Goal: Task Accomplishment & Management: Complete application form

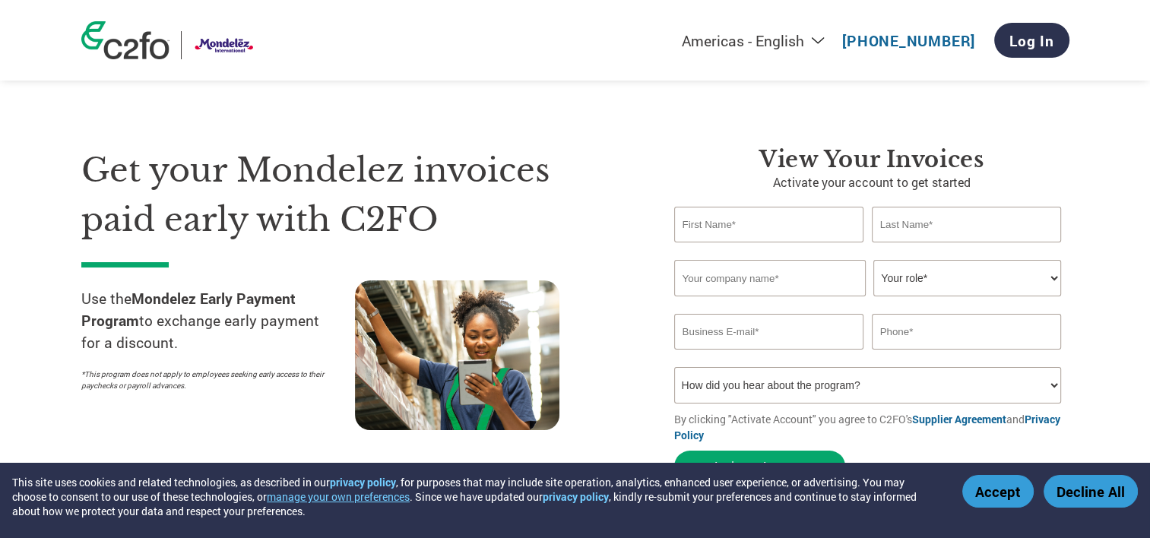
click at [823, 236] on input "text" at bounding box center [769, 225] width 190 height 36
click at [757, 233] on input "text" at bounding box center [769, 225] width 190 height 36
type input "[PERSON_NAME]"
type input "SRI [PERSON_NAME] ENTERPRISES"
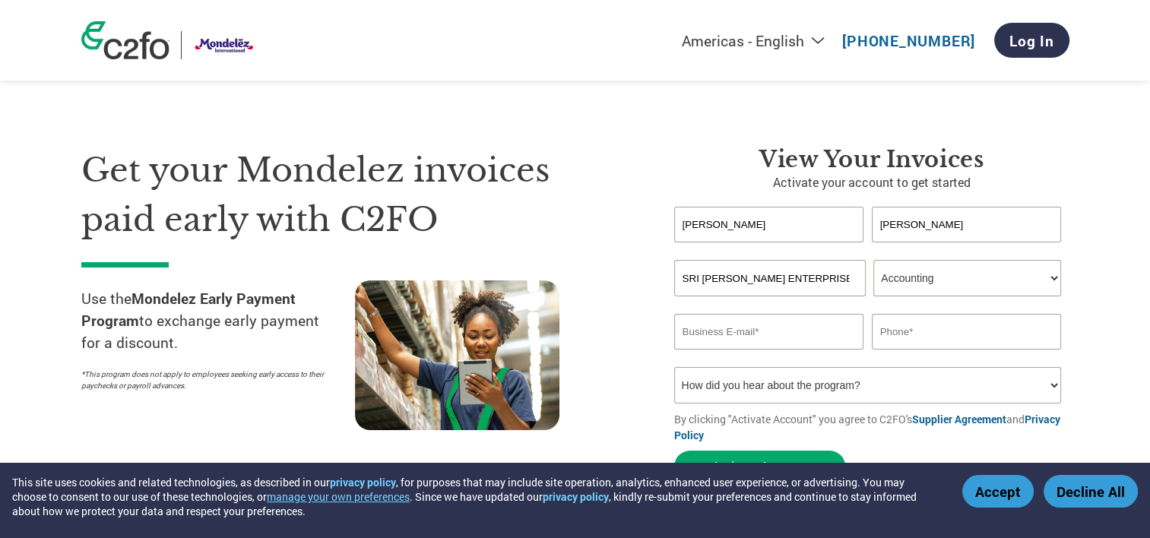
select select "OWNER_FOUNDER"
click at [759, 337] on input "email" at bounding box center [769, 332] width 190 height 36
click at [674, 451] on button "Activate Account" at bounding box center [759, 466] width 171 height 31
type input "[EMAIL_ADDRESS][DOMAIN_NAME]"
type input "9884737445"
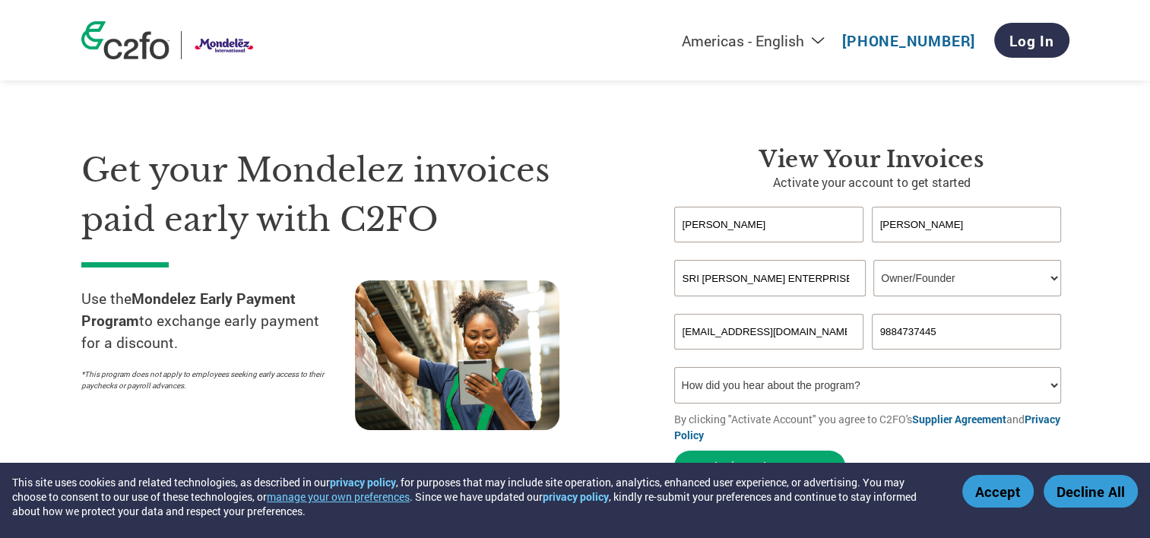
click at [800, 395] on select "How did you hear about the program? Received a letter Email Social Media Online…" at bounding box center [868, 385] width 388 height 36
select select "Received a Letter"
click at [674, 367] on select "How did you hear about the program? Received a letter Email Social Media Online…" at bounding box center [868, 385] width 388 height 36
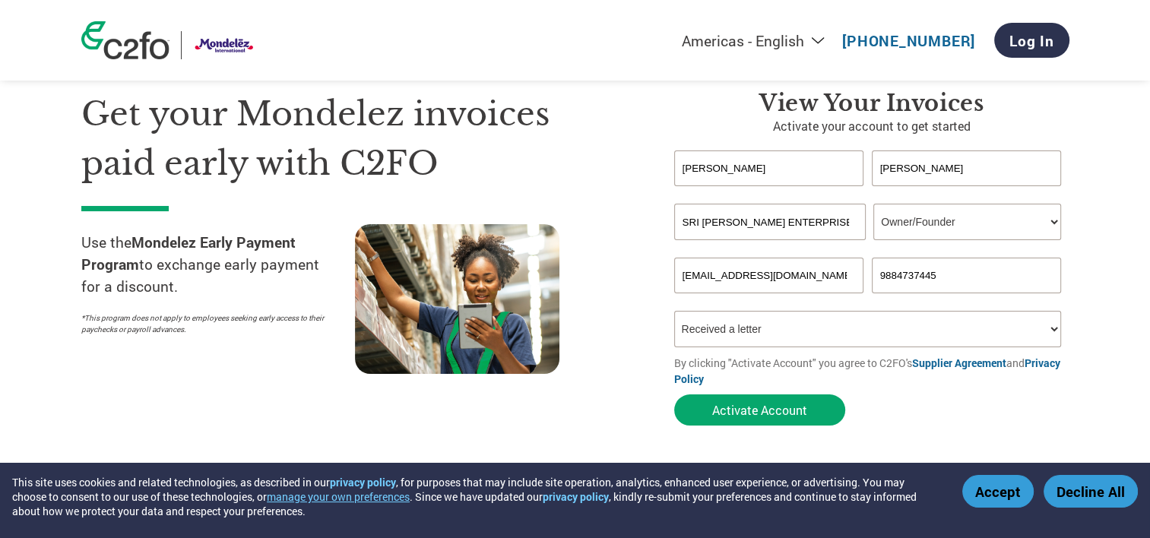
scroll to position [67, 0]
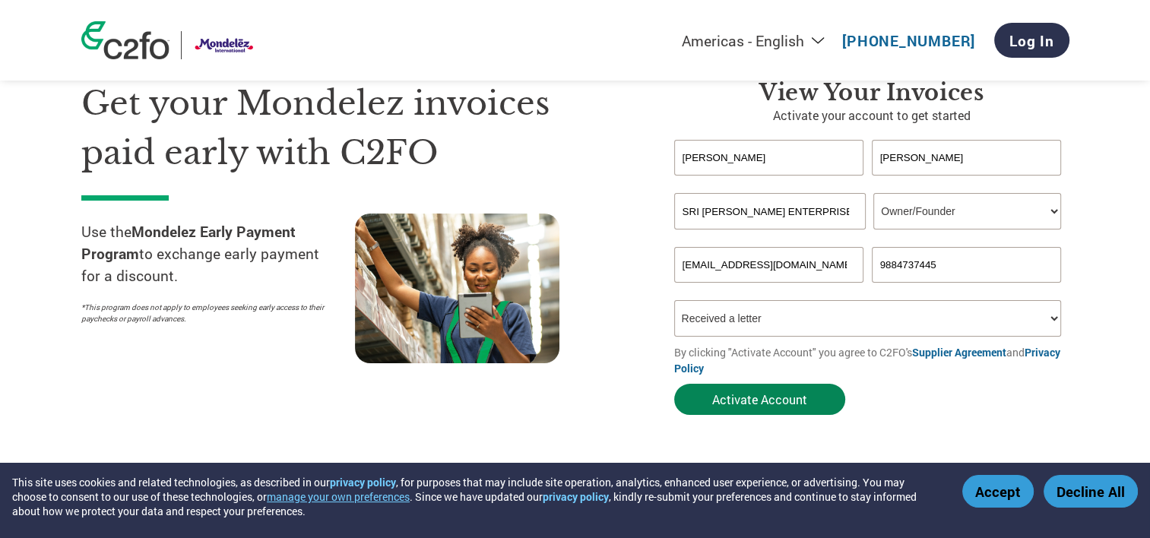
click at [793, 400] on button "Activate Account" at bounding box center [759, 399] width 171 height 31
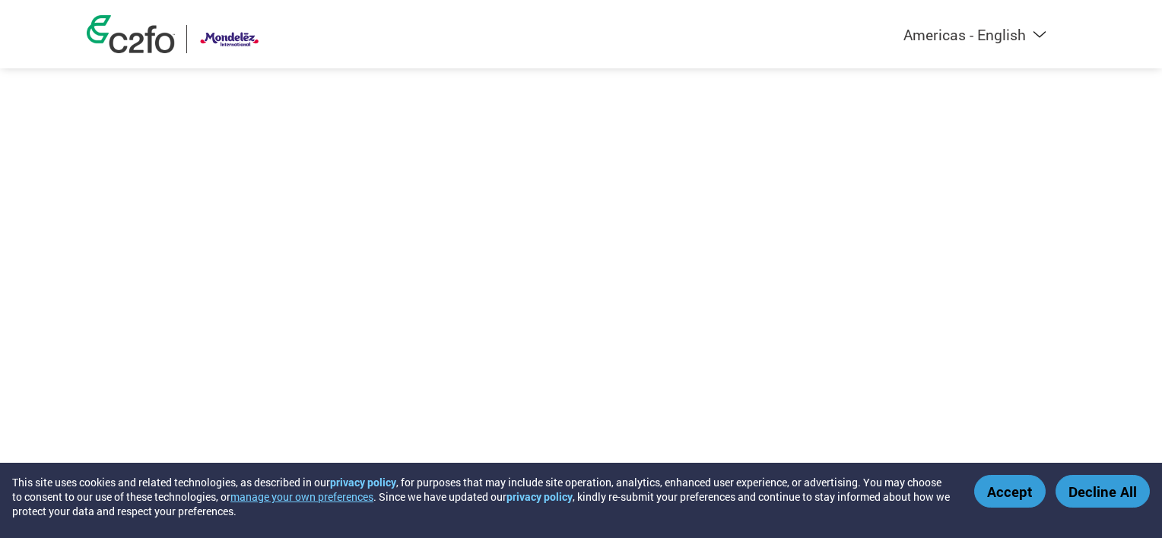
click at [1000, 490] on button "Accept" at bounding box center [1009, 491] width 71 height 33
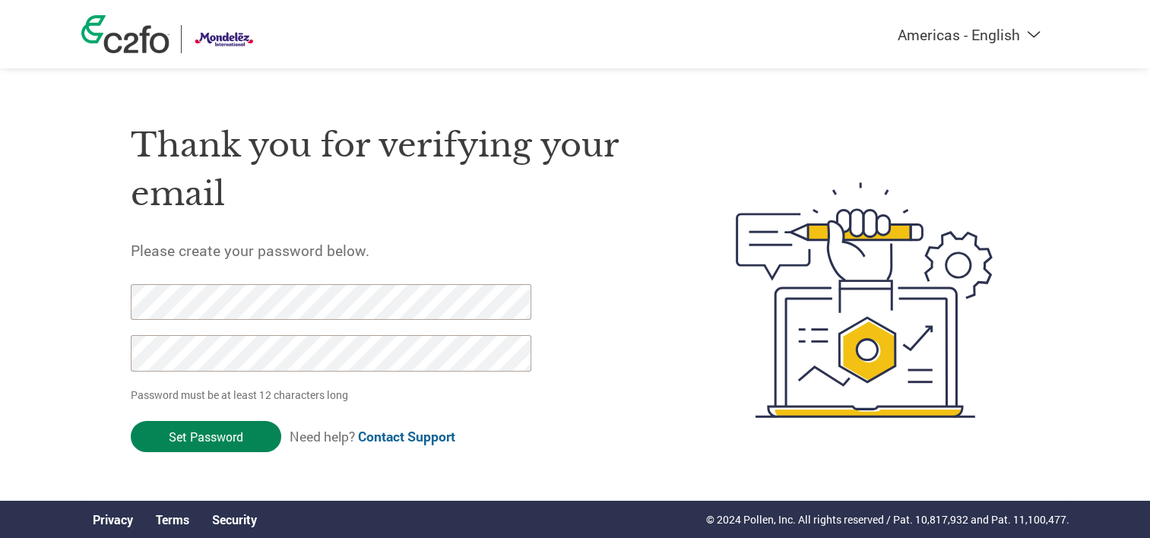
click at [214, 445] on input "Set Password" at bounding box center [206, 436] width 151 height 31
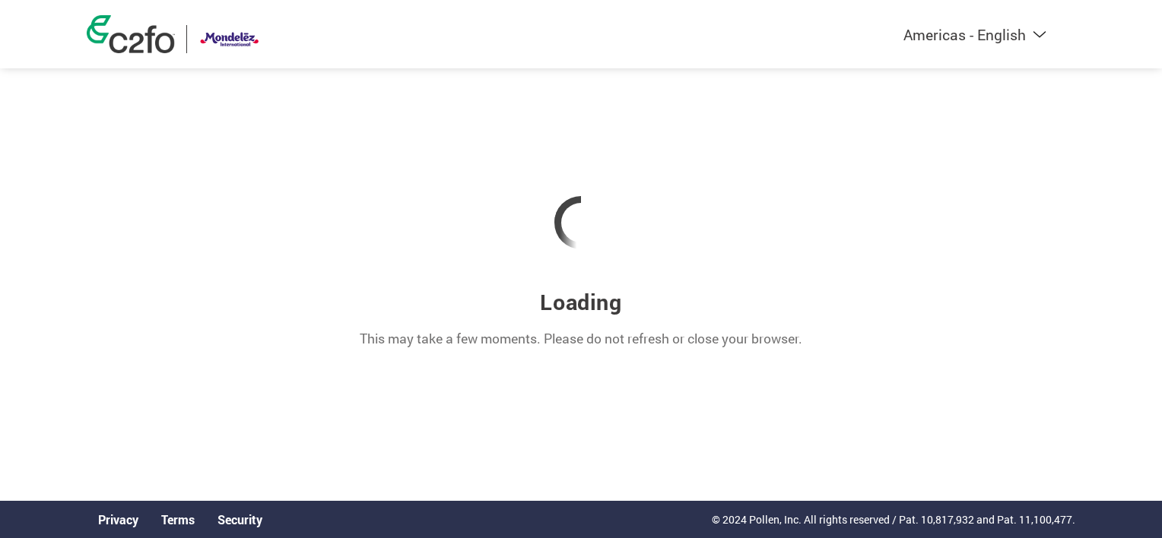
click at [1044, 189] on div at bounding box center [581, 222] width 989 height 129
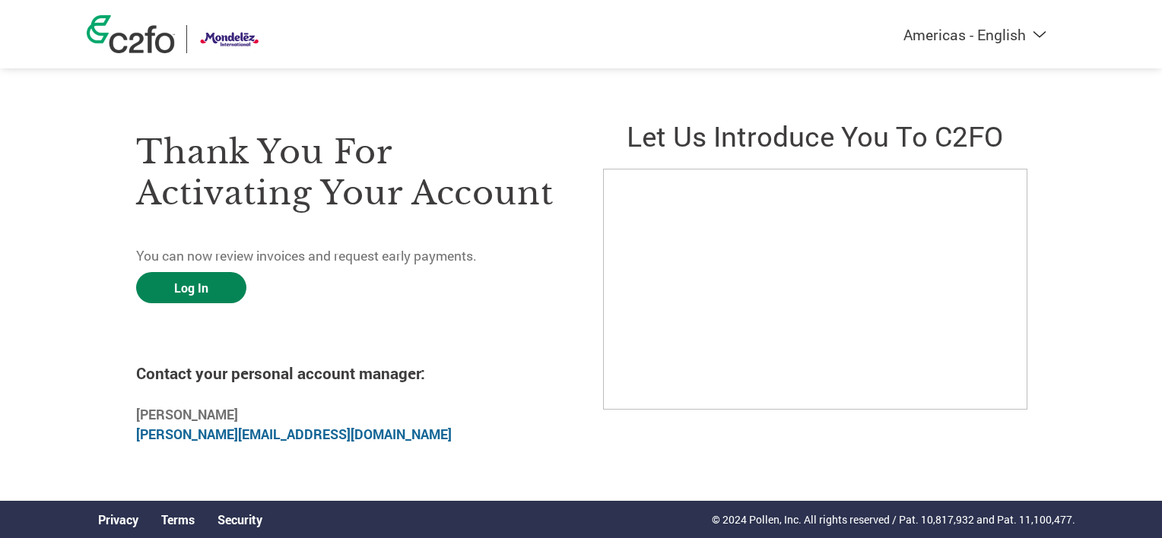
click at [186, 278] on link "Log In" at bounding box center [191, 287] width 110 height 31
